Goal: Information Seeking & Learning: Learn about a topic

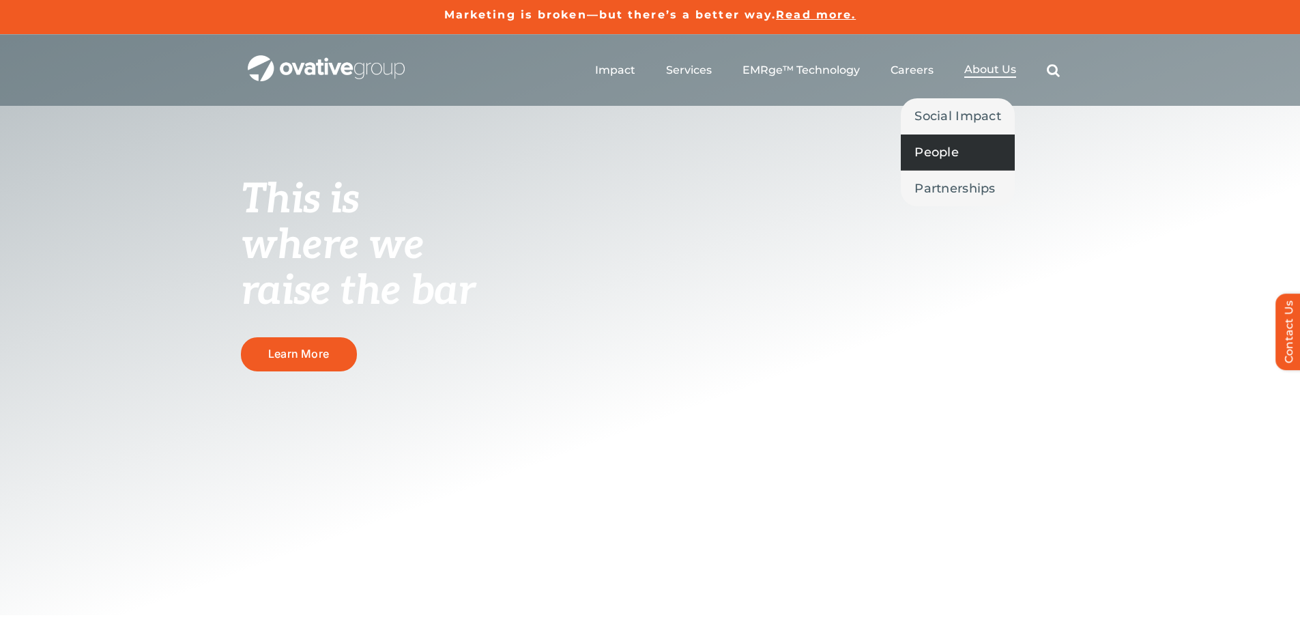
click at [959, 148] on span "People" at bounding box center [936, 152] width 44 height 19
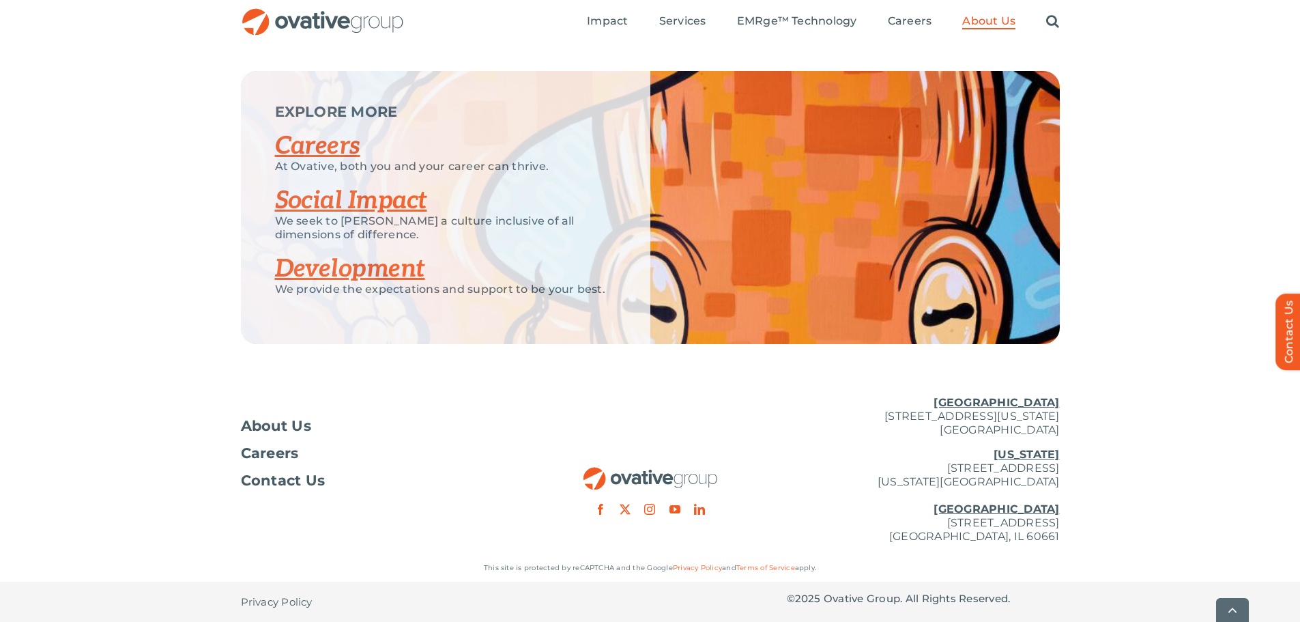
scroll to position [1780, 0]
click at [380, 200] on link "Social Impact" at bounding box center [351, 200] width 152 height 30
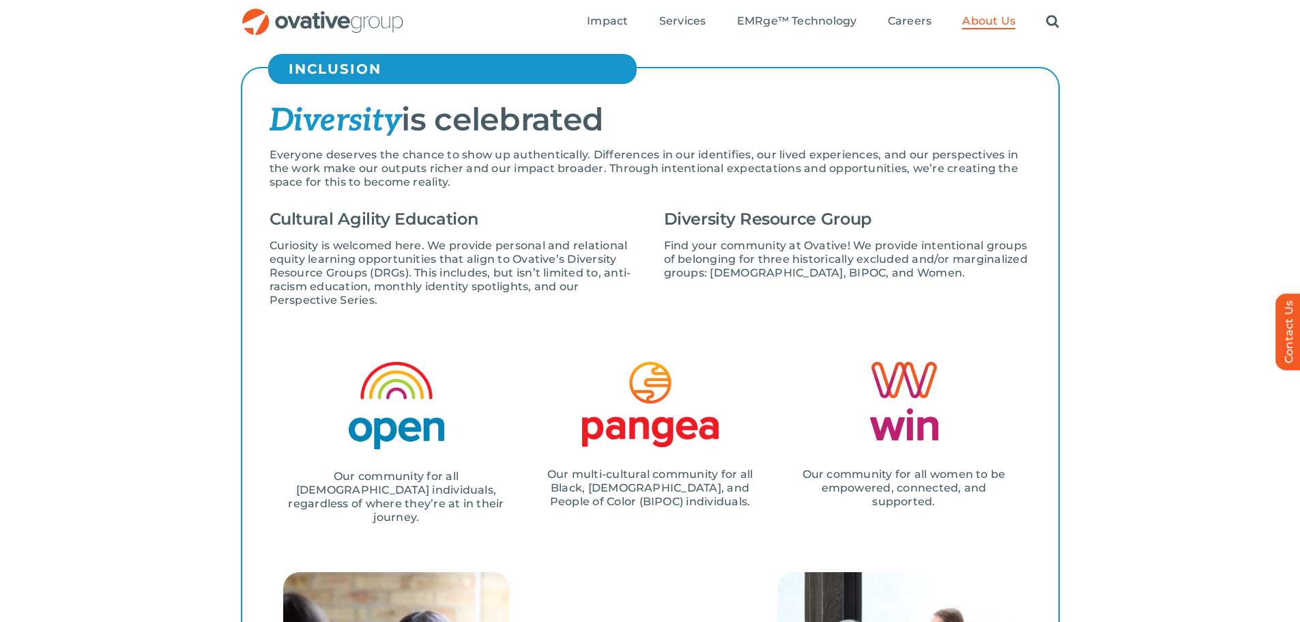
scroll to position [1160, 0]
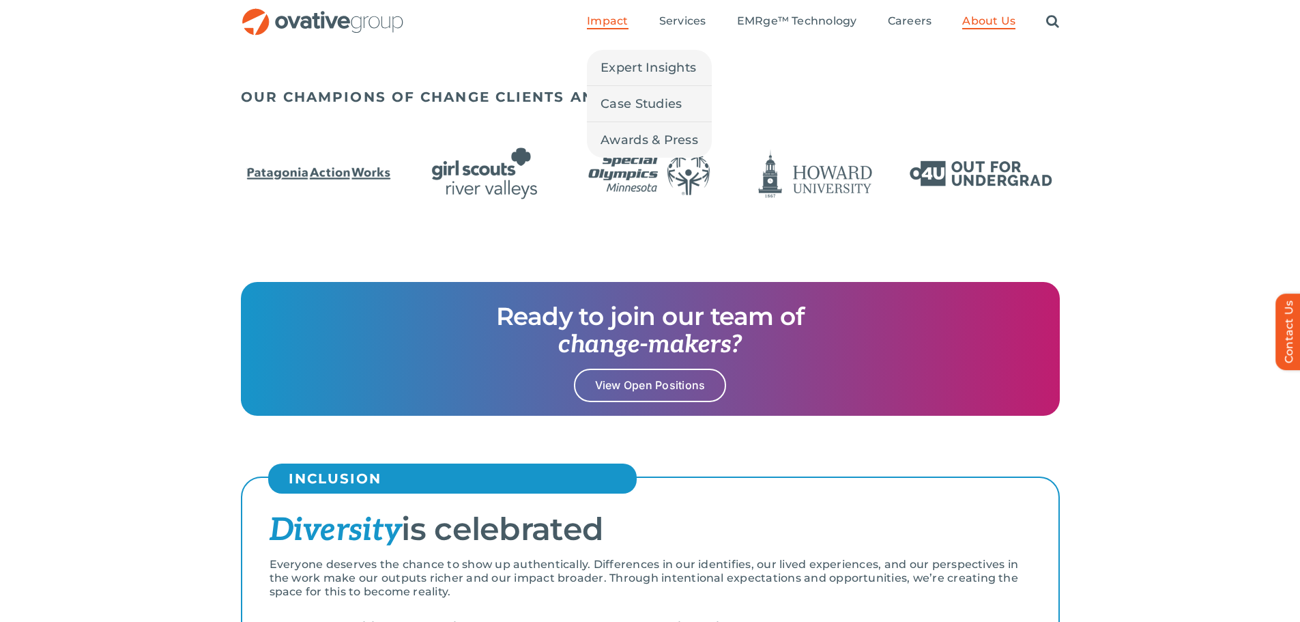
click at [604, 26] on span "Impact" at bounding box center [607, 21] width 41 height 14
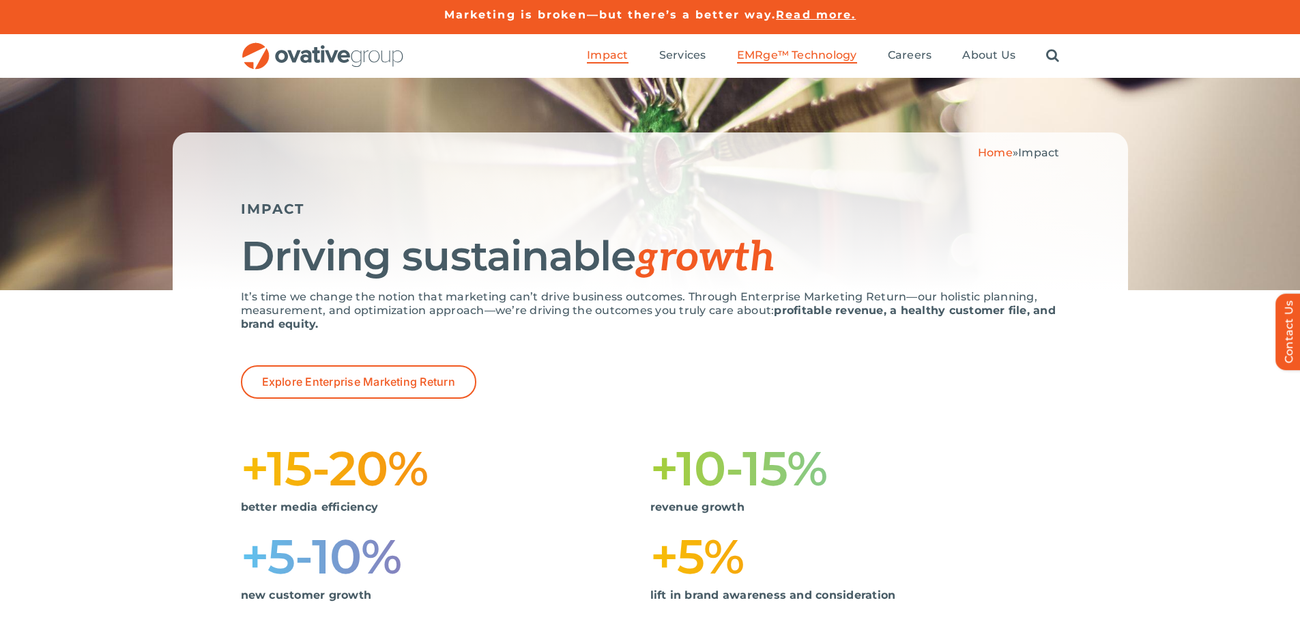
click at [774, 53] on span "EMRge™ Technology" at bounding box center [797, 55] width 120 height 14
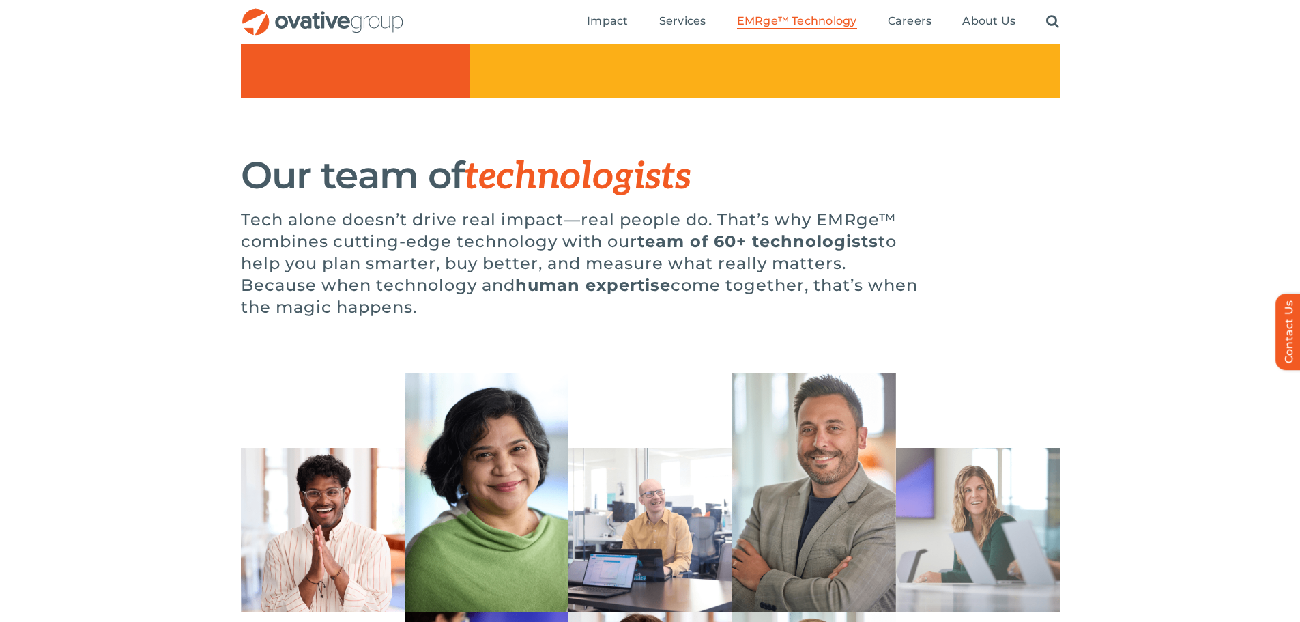
scroll to position [3417, 0]
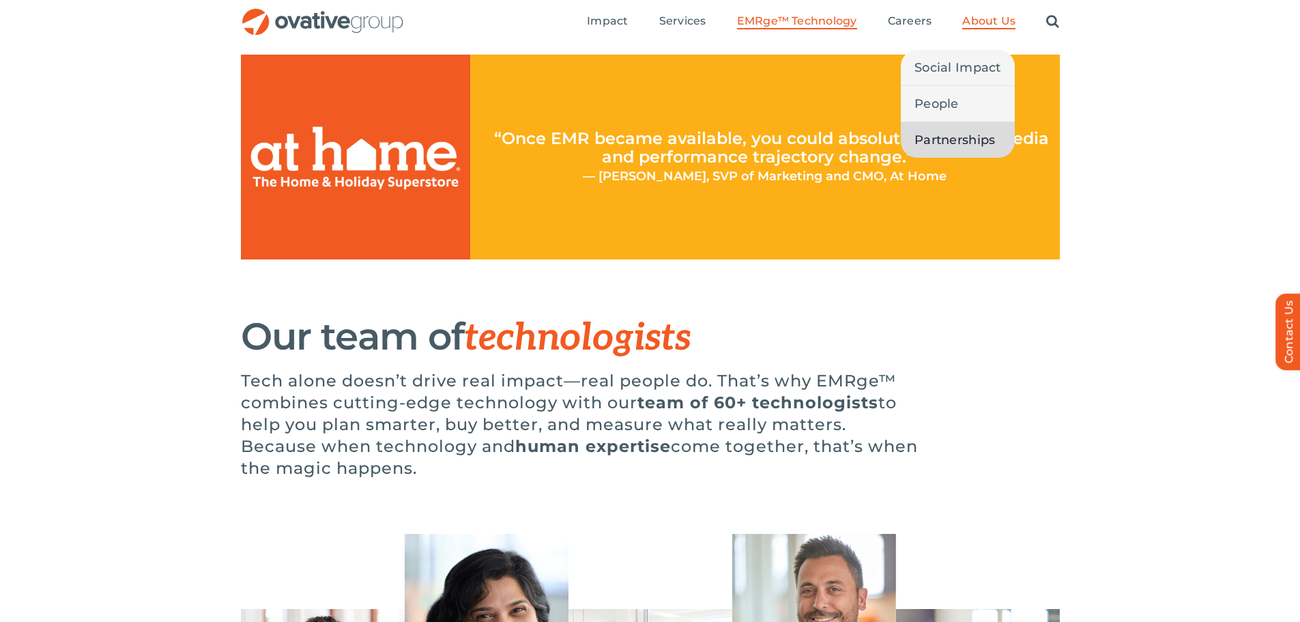
click at [974, 141] on span "Partnerships" at bounding box center [954, 139] width 81 height 19
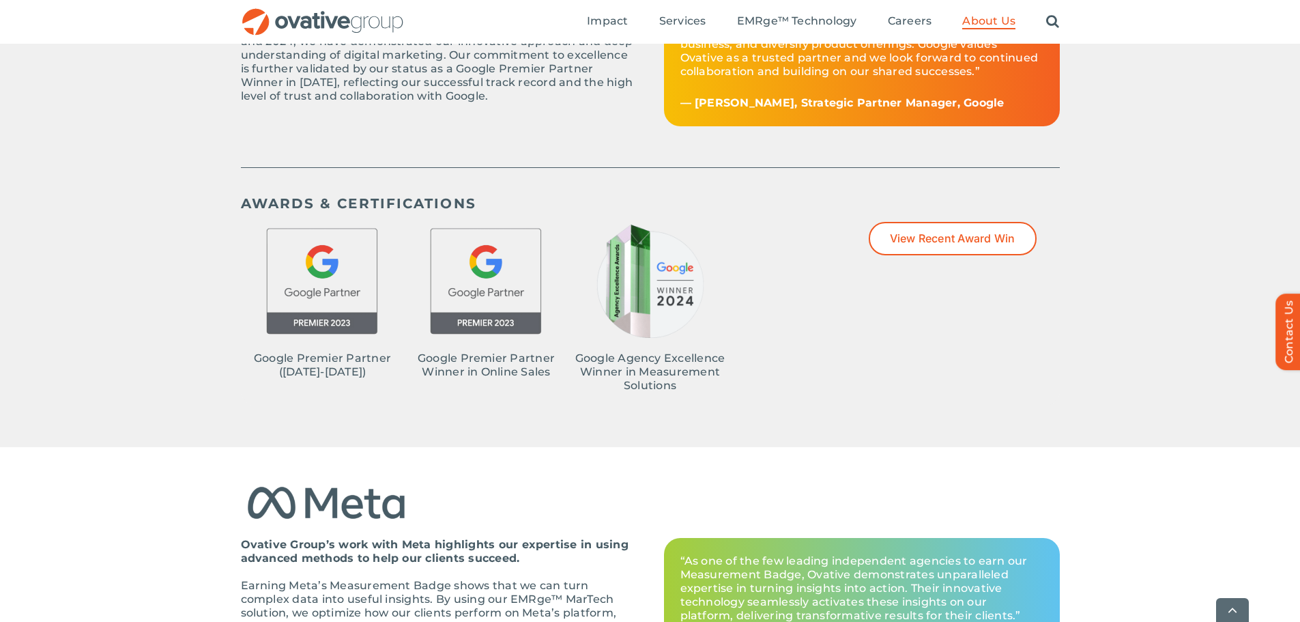
scroll to position [955, 0]
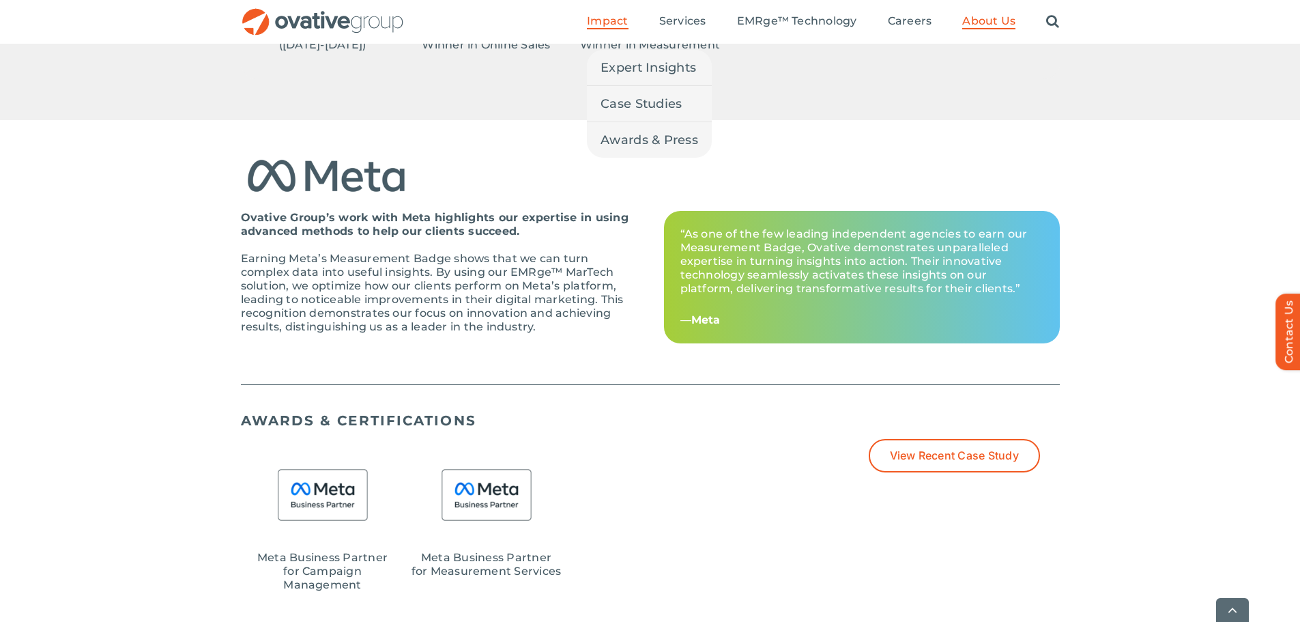
click at [591, 18] on span "Impact" at bounding box center [607, 21] width 41 height 14
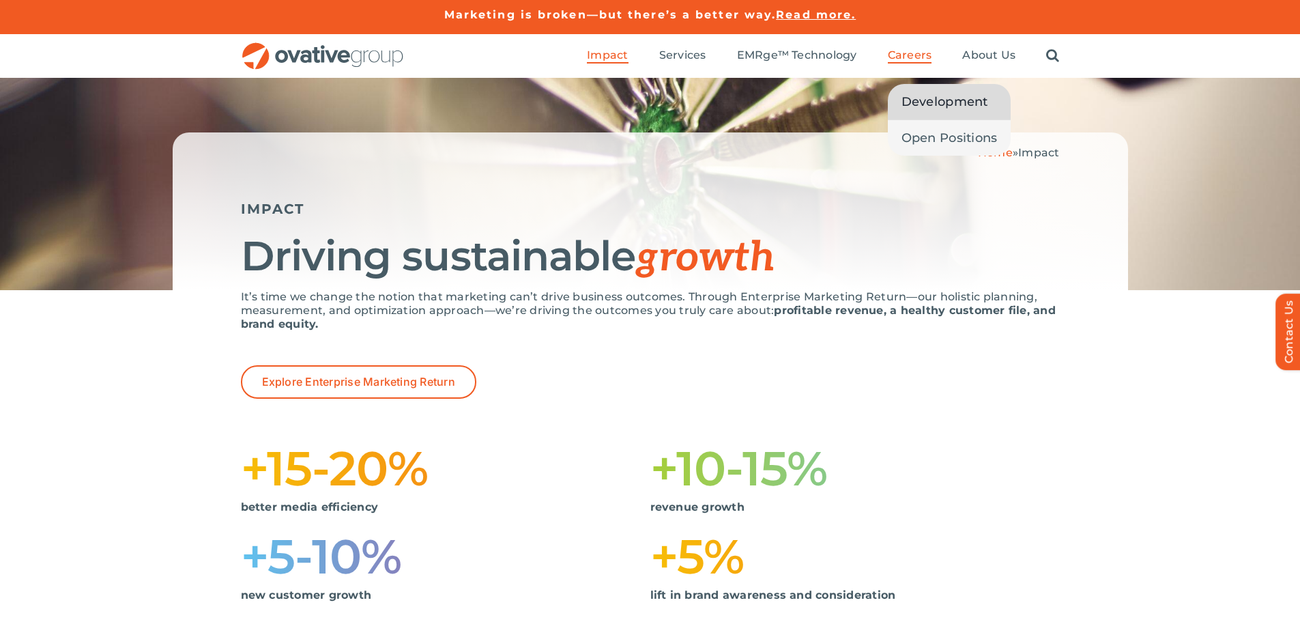
click at [922, 93] on span "Development" at bounding box center [944, 101] width 87 height 19
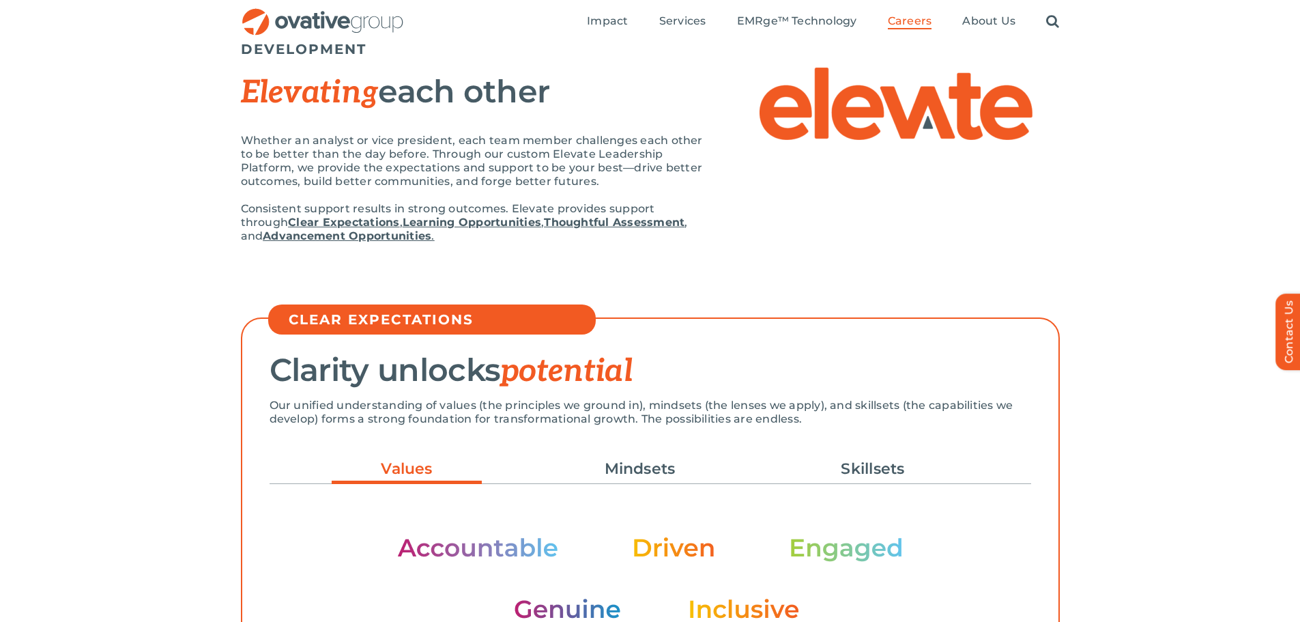
scroll to position [136, 0]
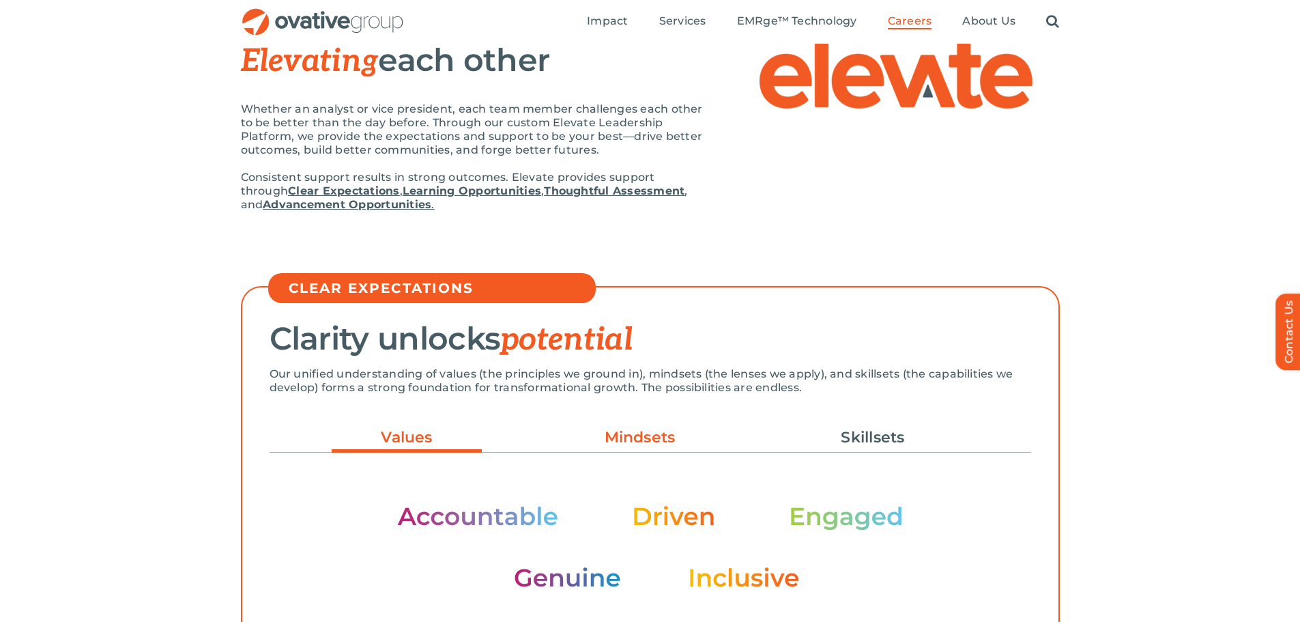
click at [632, 438] on link "Mindsets" at bounding box center [640, 437] width 150 height 23
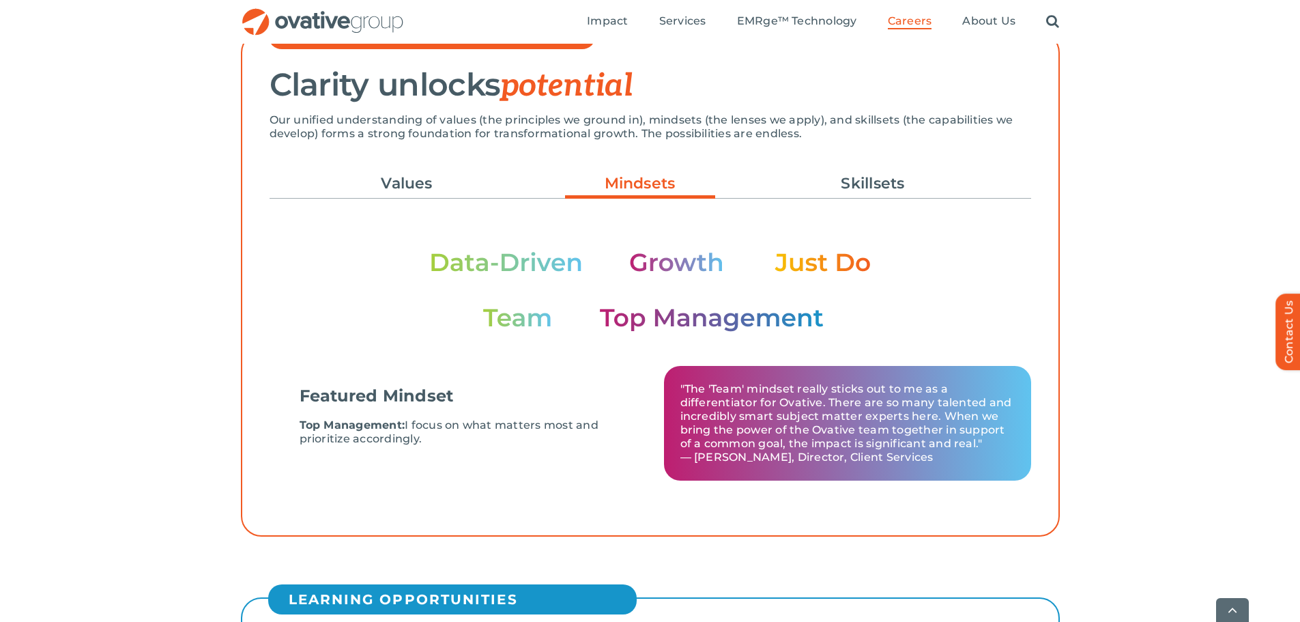
scroll to position [409, 0]
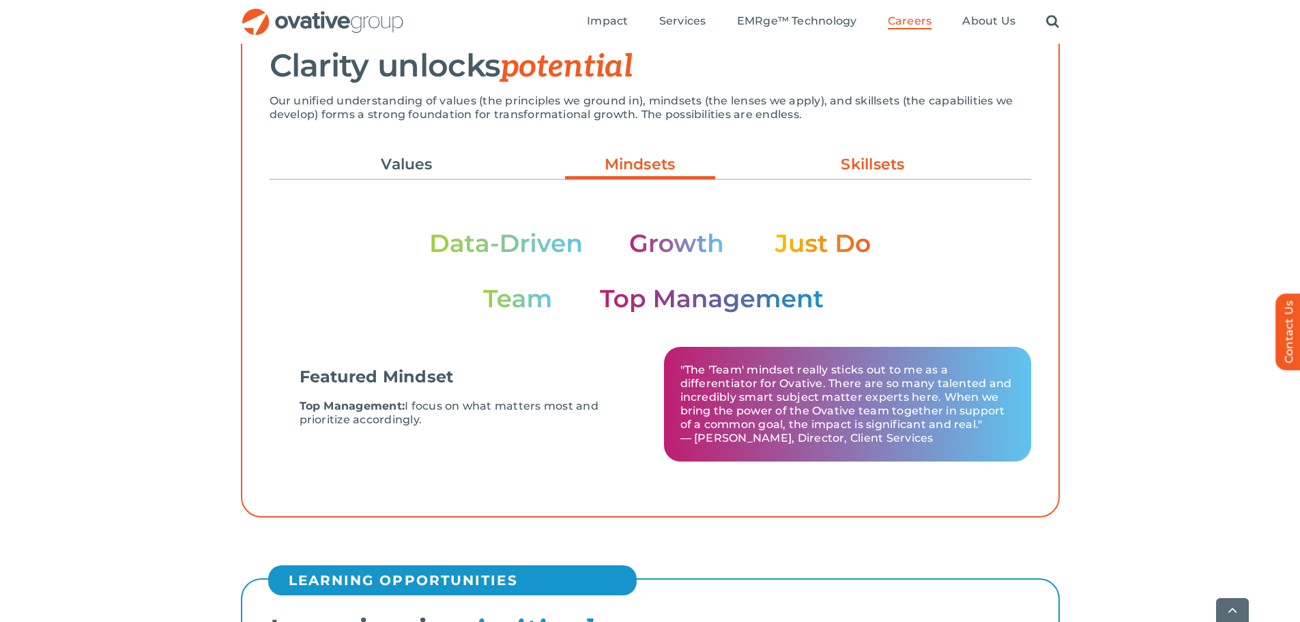
click at [853, 169] on link "Skillsets" at bounding box center [873, 164] width 150 height 23
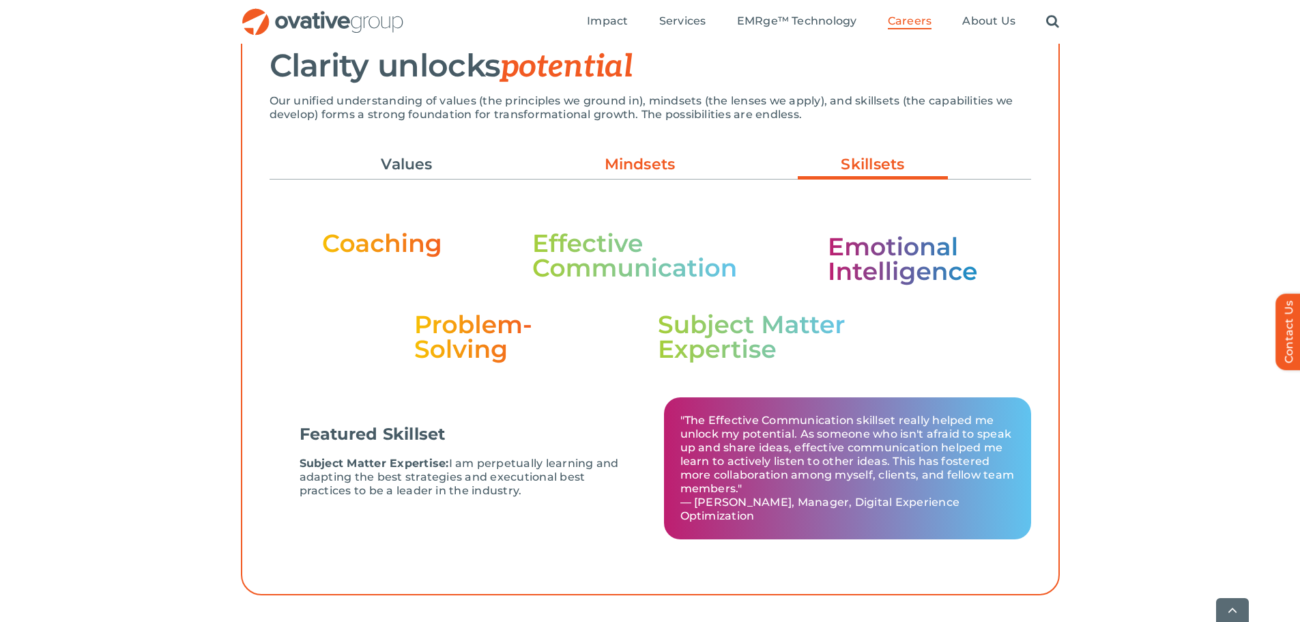
click at [633, 169] on link "Mindsets" at bounding box center [640, 164] width 150 height 23
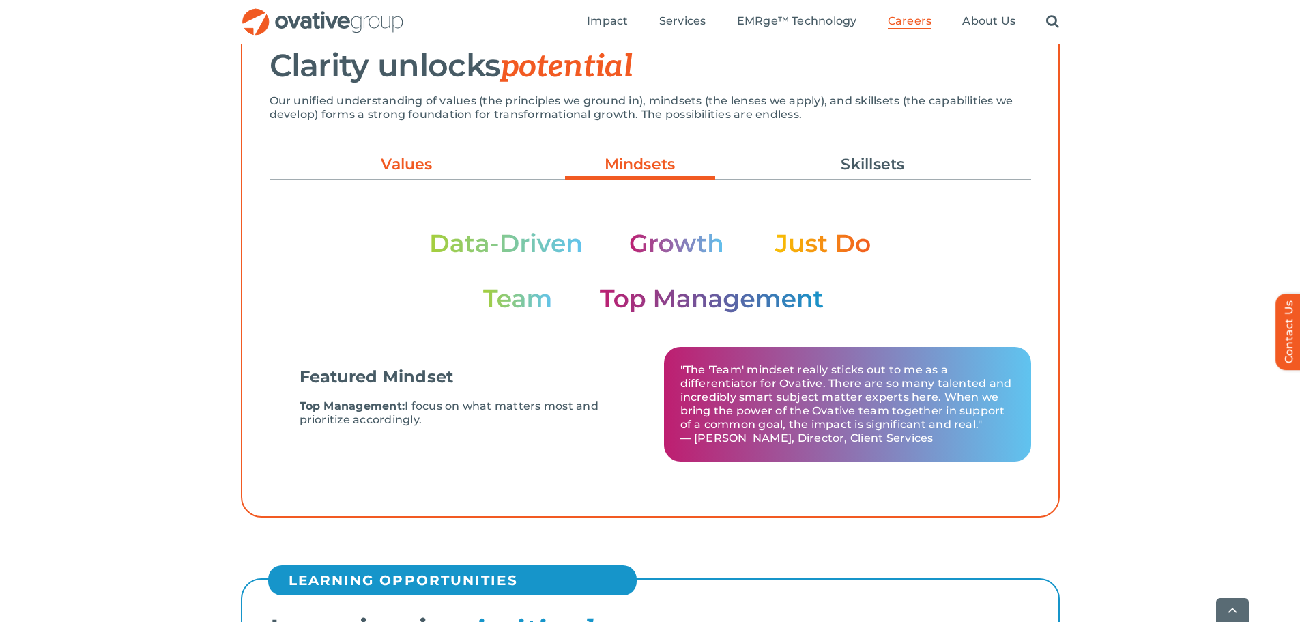
click at [421, 170] on link "Values" at bounding box center [407, 164] width 150 height 23
